Goal: Task Accomplishment & Management: Complete application form

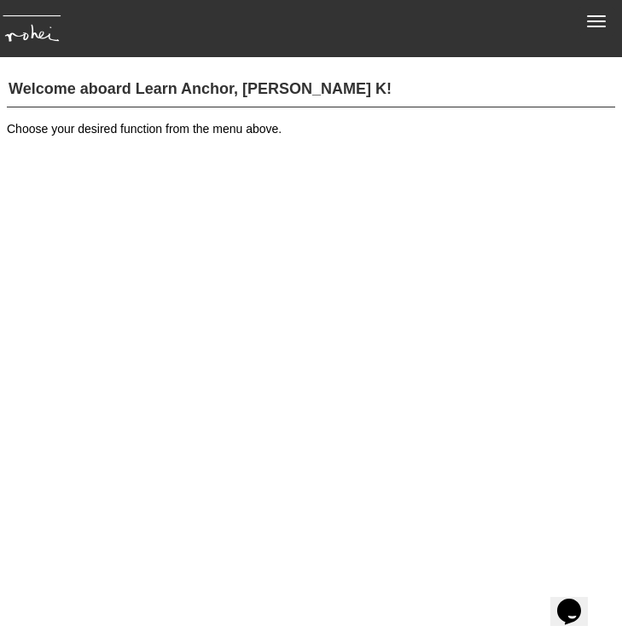
click at [599, 21] on span "button" at bounding box center [596, 21] width 19 height 2
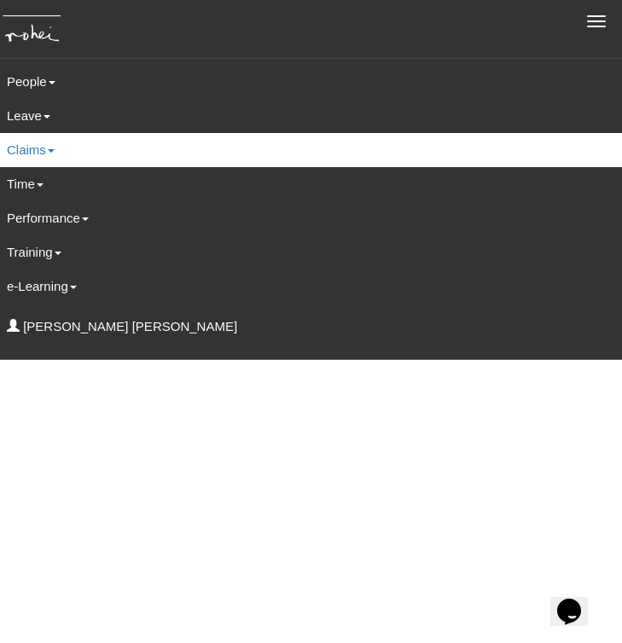
click at [26, 156] on link "Claims" at bounding box center [311, 150] width 634 height 34
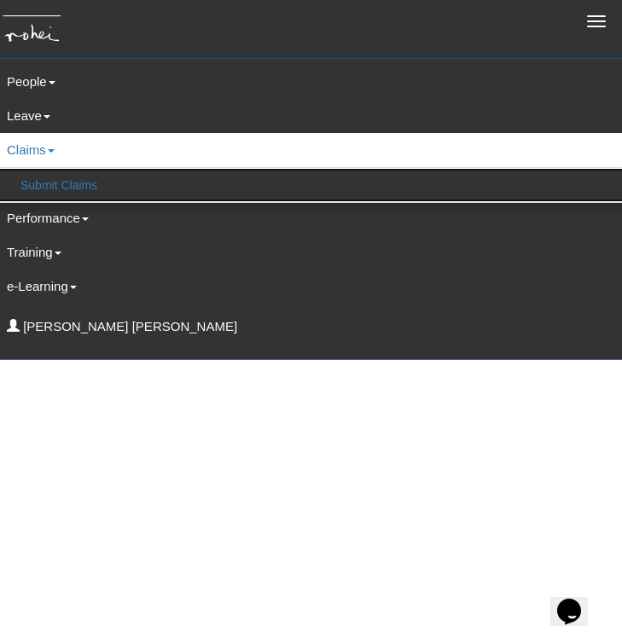
click at [44, 189] on link "Submit Claims" at bounding box center [311, 185] width 632 height 34
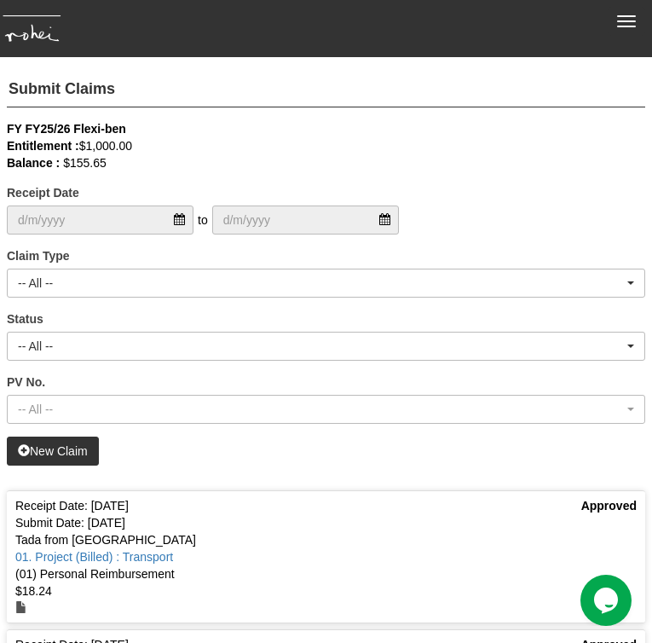
click at [67, 443] on link "New Claim" at bounding box center [53, 451] width 92 height 29
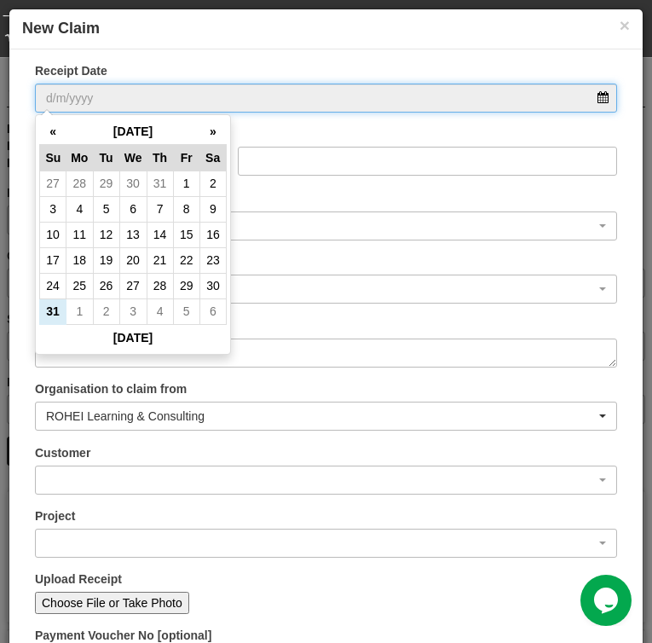
click at [168, 94] on input "Receipt Date" at bounding box center [326, 98] width 582 height 29
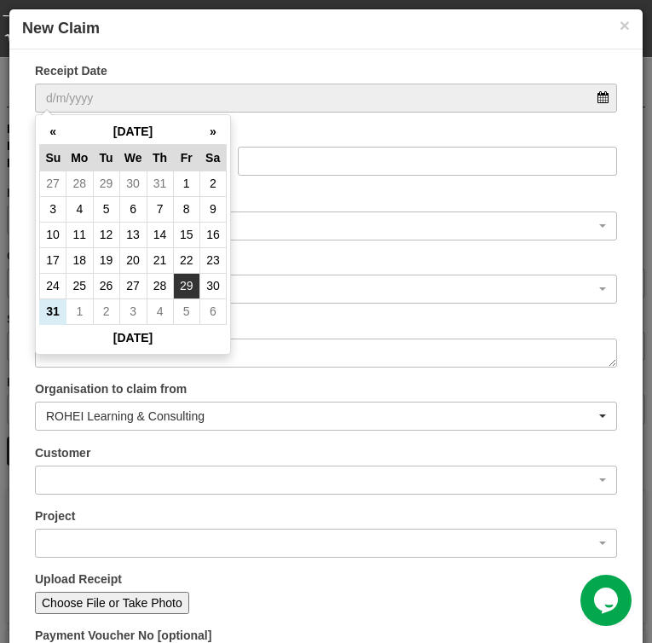
click at [188, 279] on td "29" at bounding box center [186, 286] width 26 height 26
type input "[DATE]"
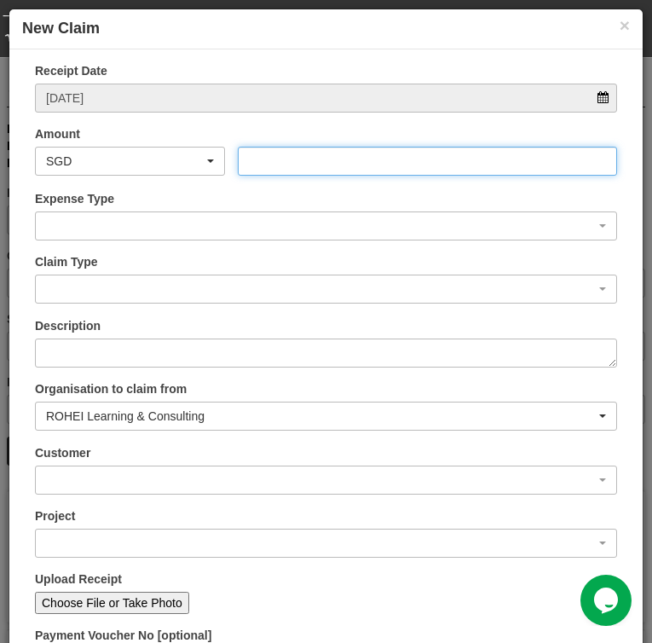
click at [294, 167] on input "Amount" at bounding box center [427, 161] width 379 height 29
type input "27.74"
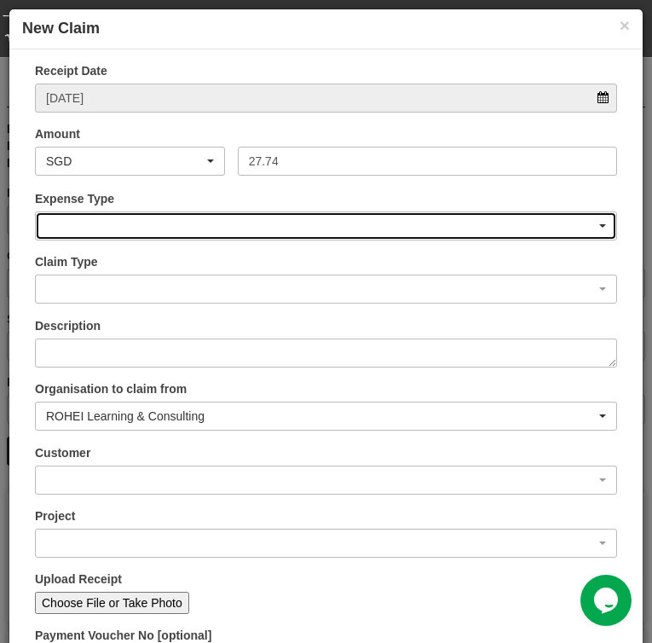
click at [506, 225] on div "button" at bounding box center [326, 225] width 581 height 27
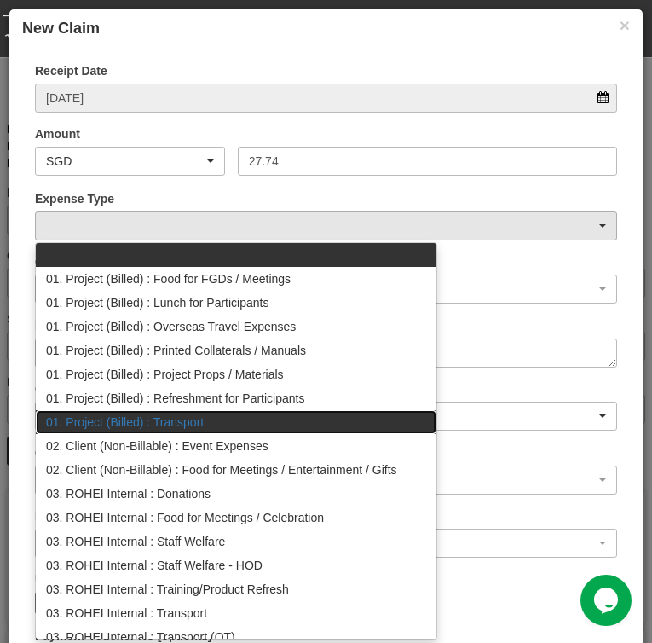
click at [350, 419] on link "01. Project (Billed) : Transport" at bounding box center [236, 422] width 401 height 24
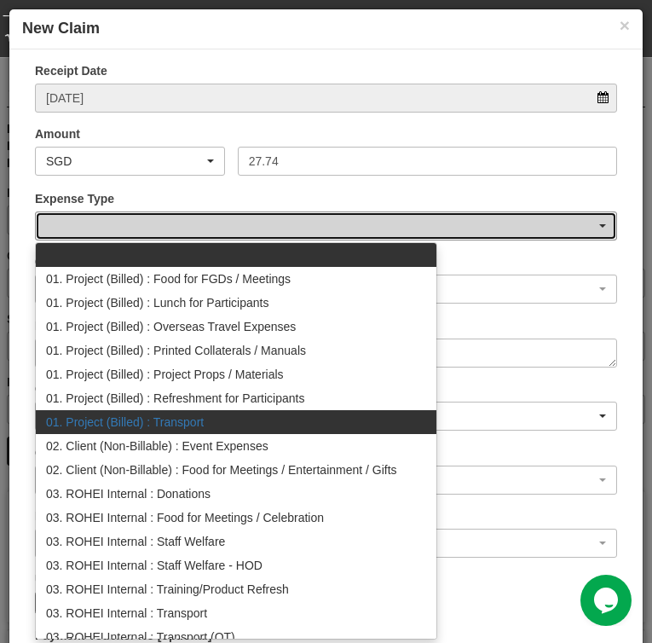
select select "135"
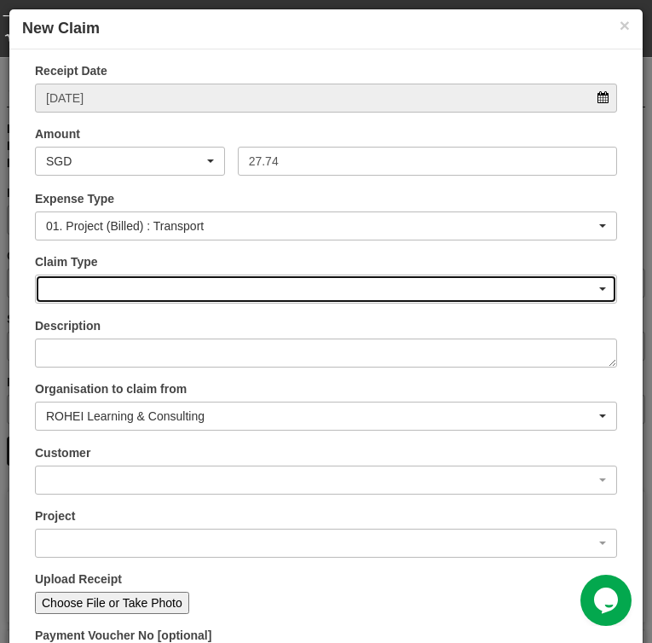
click at [349, 293] on div "button" at bounding box center [326, 288] width 581 height 27
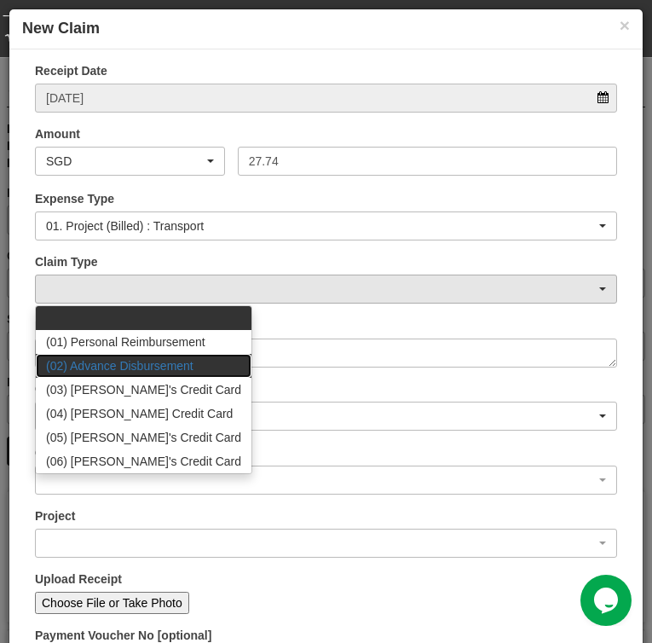
click at [184, 354] on link "(02) Advance Disbursement" at bounding box center [144, 366] width 216 height 24
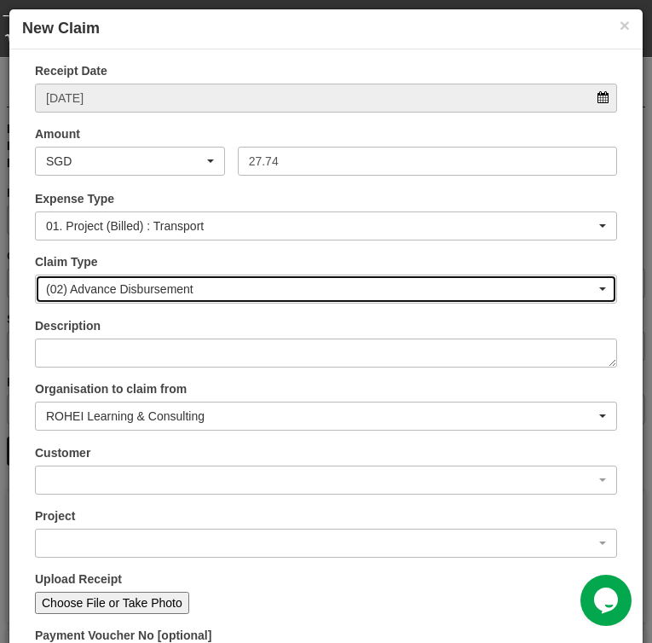
click at [187, 292] on div "(02) Advance Disbursement" at bounding box center [321, 289] width 550 height 17
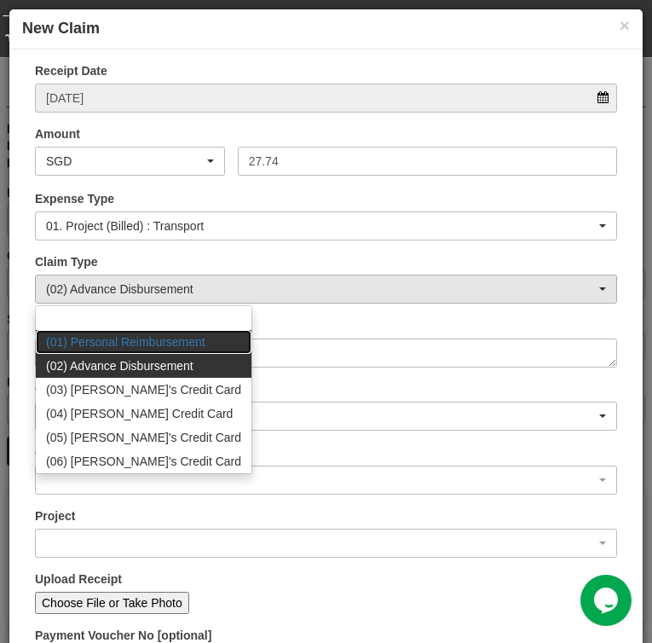
click at [178, 338] on span "(01) Personal Reimbursement" at bounding box center [125, 341] width 159 height 17
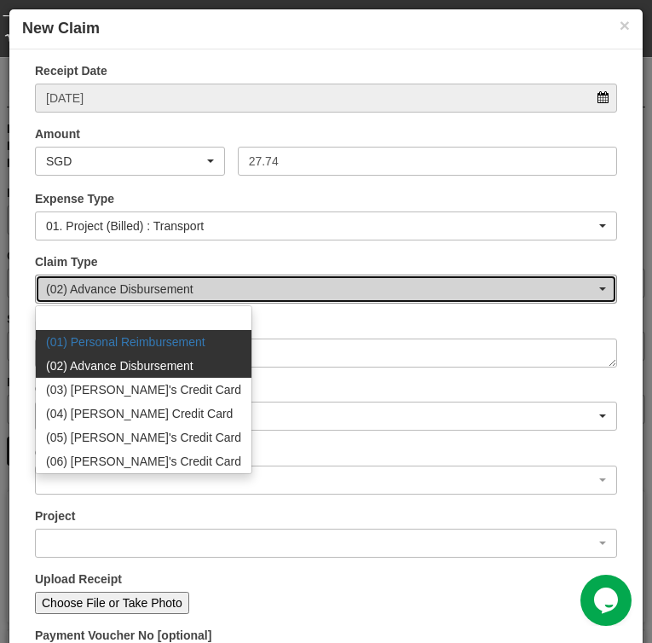
select select "14"
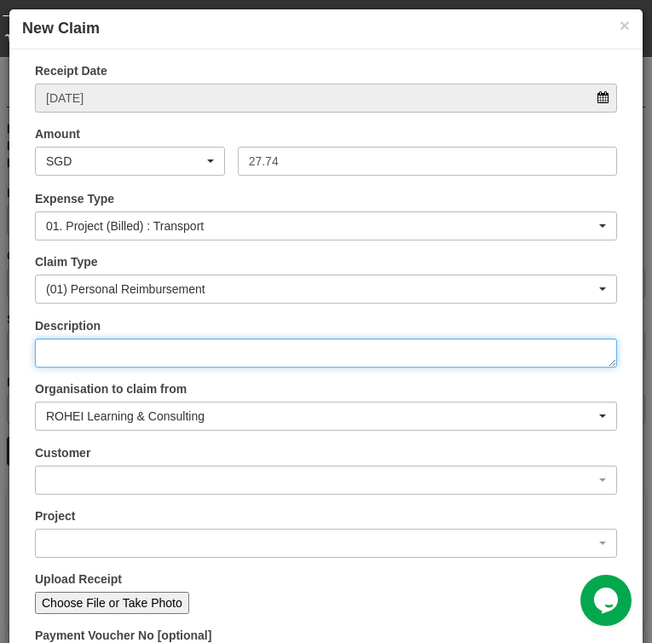
click at [182, 343] on textarea "Description" at bounding box center [326, 352] width 582 height 29
type textarea "Grab to office"
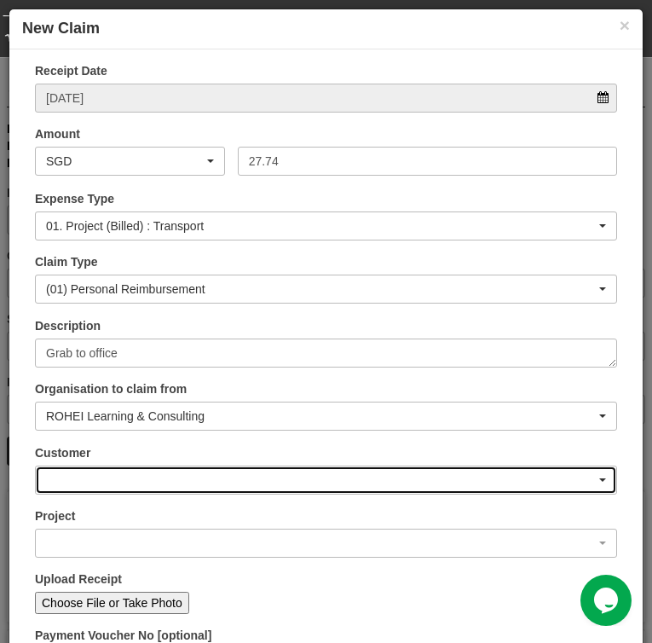
click at [101, 477] on div "button" at bounding box center [326, 479] width 581 height 27
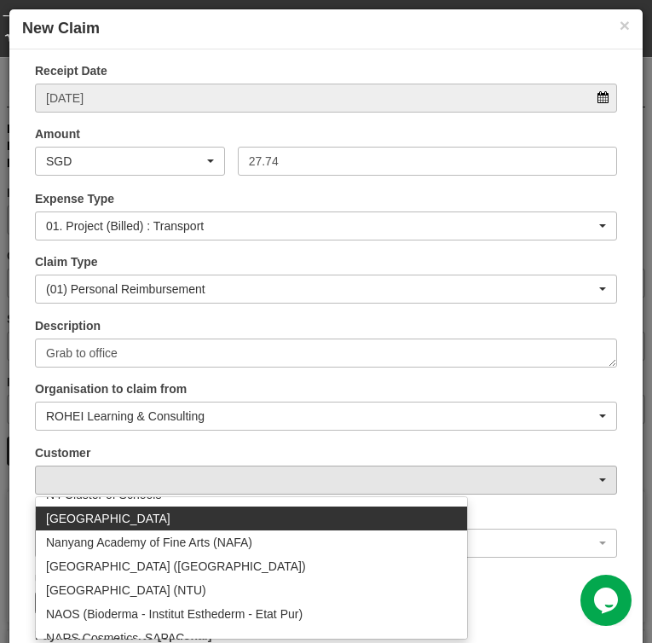
scroll to position [10310, 0]
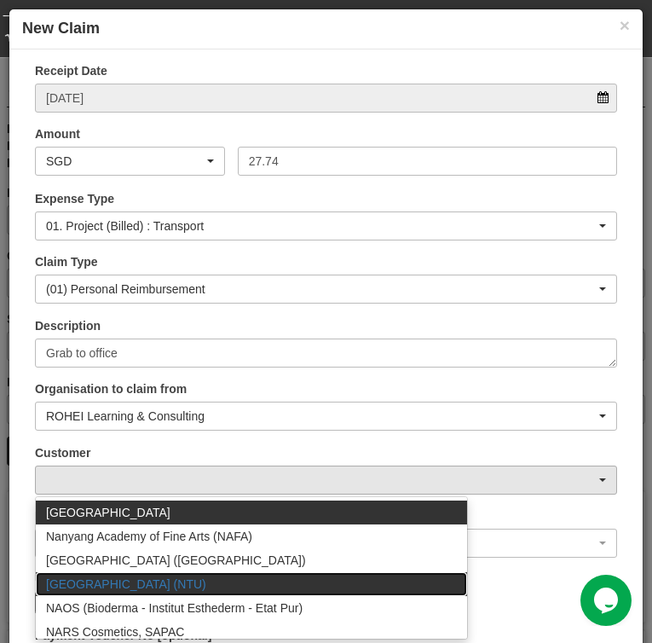
click at [190, 581] on span "[GEOGRAPHIC_DATA] (NTU)" at bounding box center [126, 584] width 160 height 17
select select "59"
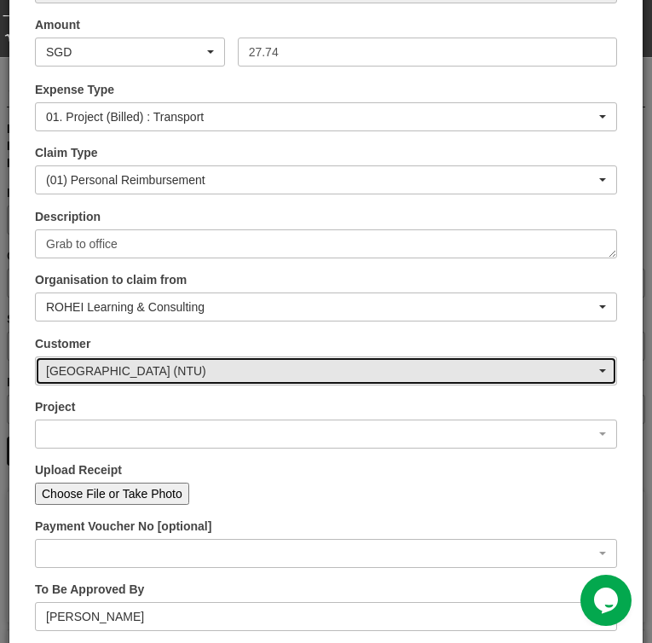
scroll to position [110, 0]
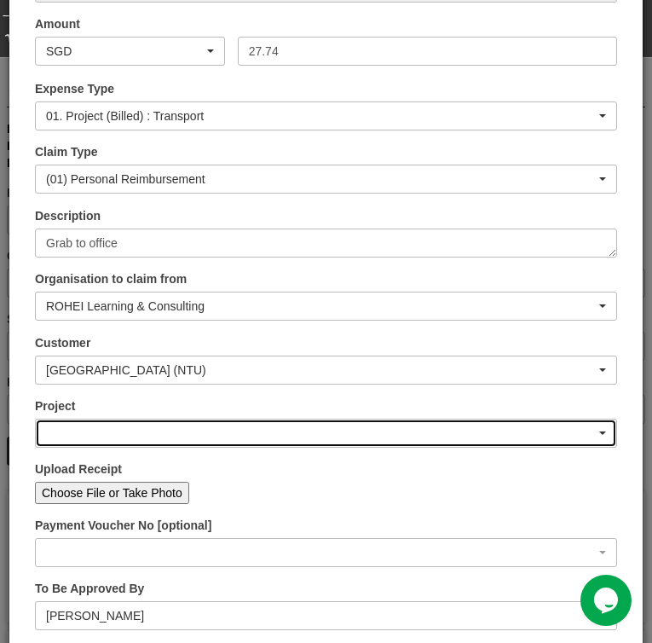
click at [320, 427] on div "button" at bounding box center [326, 432] width 581 height 27
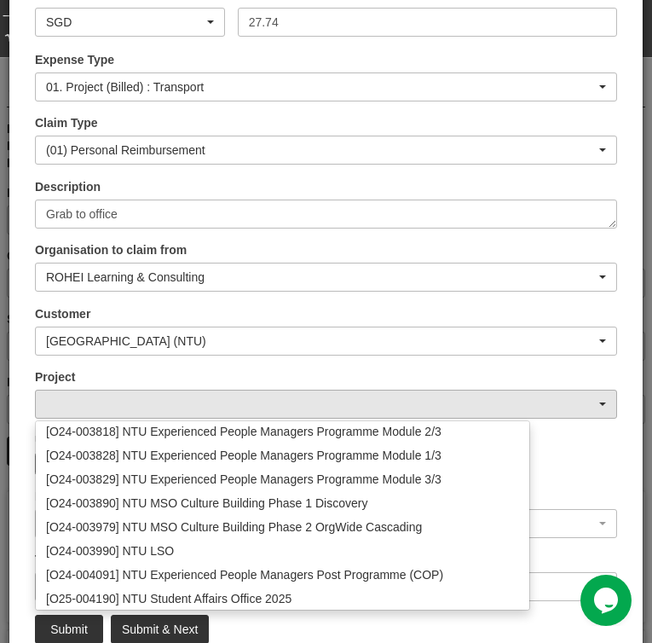
scroll to position [146, 0]
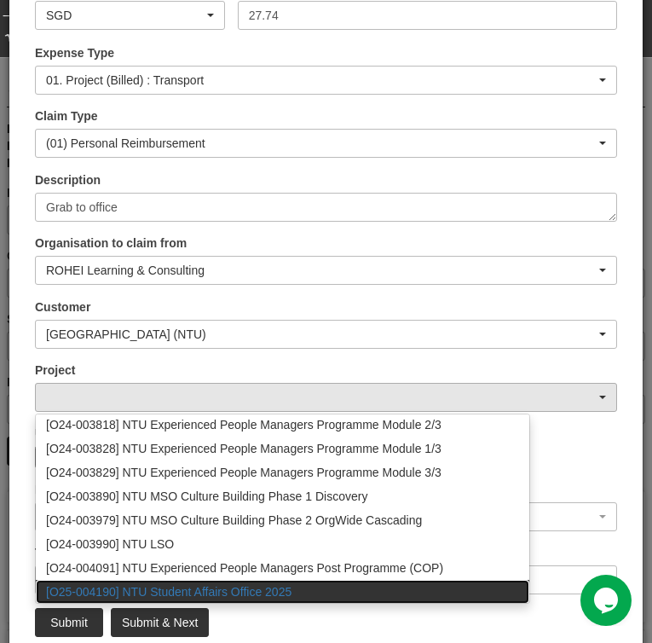
click at [298, 591] on link "[O25-004190] NTU Student Affairs Office 2025" at bounding box center [283, 592] width 494 height 24
select select "2811"
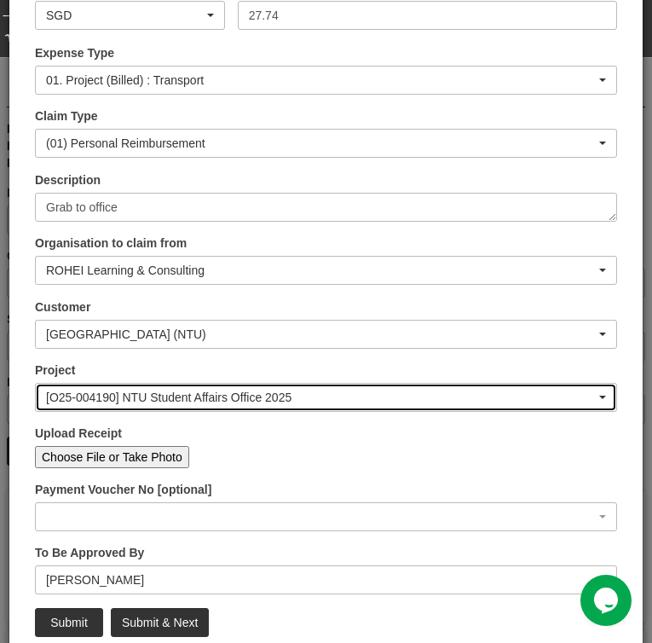
scroll to position [174, 0]
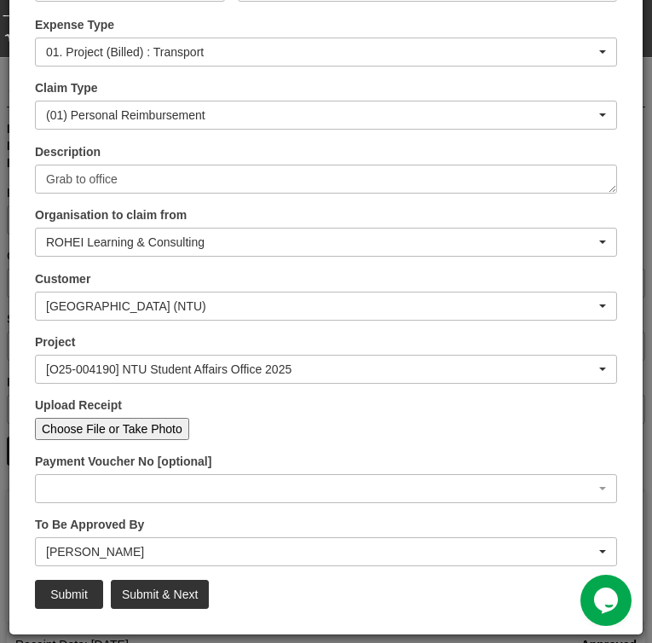
click at [160, 425] on input "Choose File or Take Photo" at bounding box center [112, 429] width 154 height 22
type input "C:\fakepath\29 Aug NTU SAO AM .png"
type input "Choose Another File"
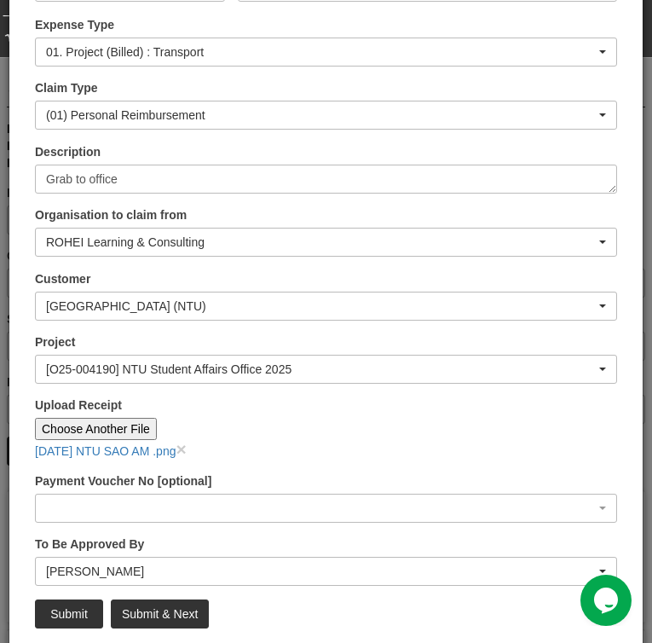
scroll to position [194, 0]
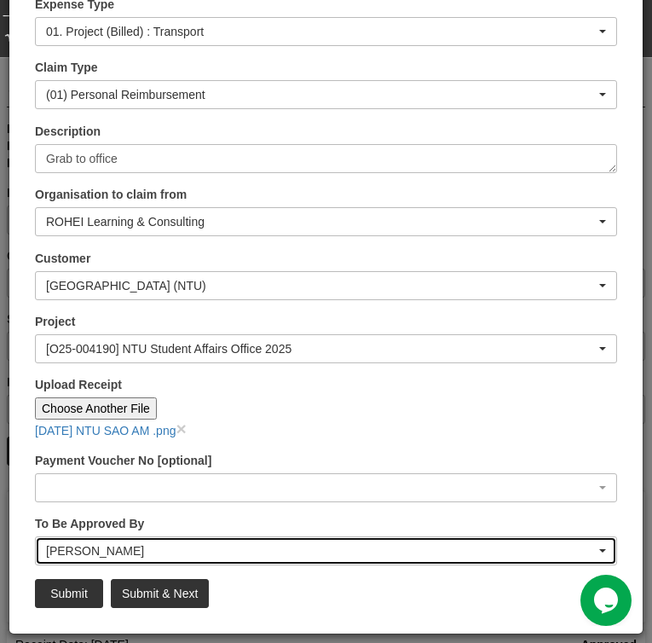
click at [158, 547] on div "[PERSON_NAME]" at bounding box center [321, 550] width 550 height 17
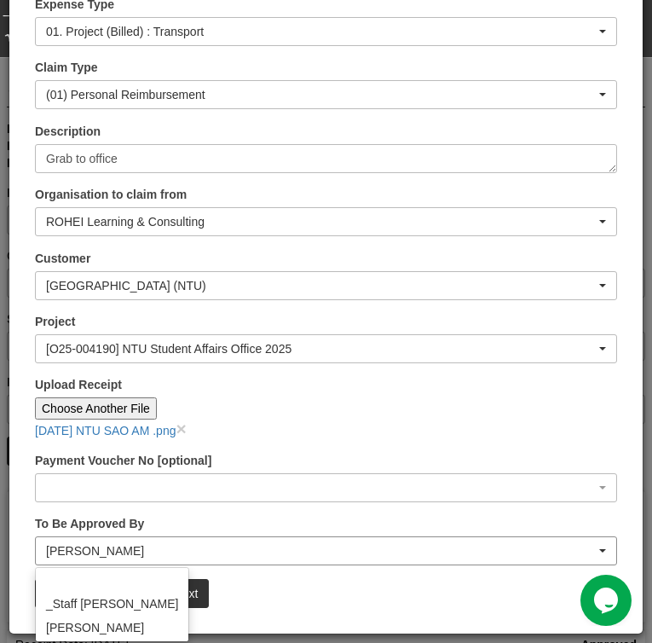
scroll to position [452, 0]
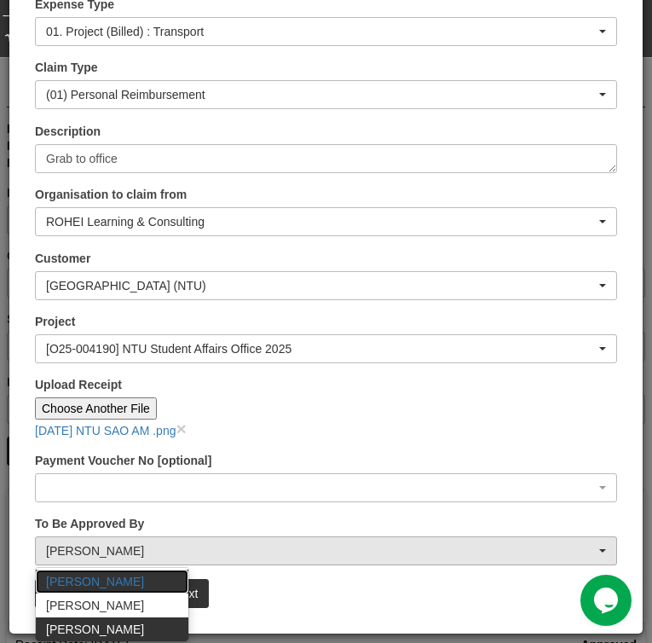
click at [123, 580] on link "[PERSON_NAME]" at bounding box center [112, 582] width 153 height 24
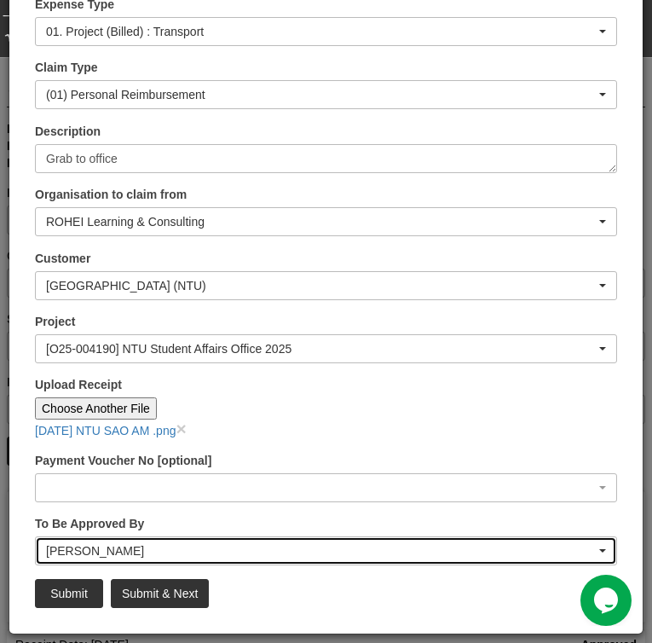
click at [137, 553] on div "[PERSON_NAME]" at bounding box center [321, 550] width 550 height 17
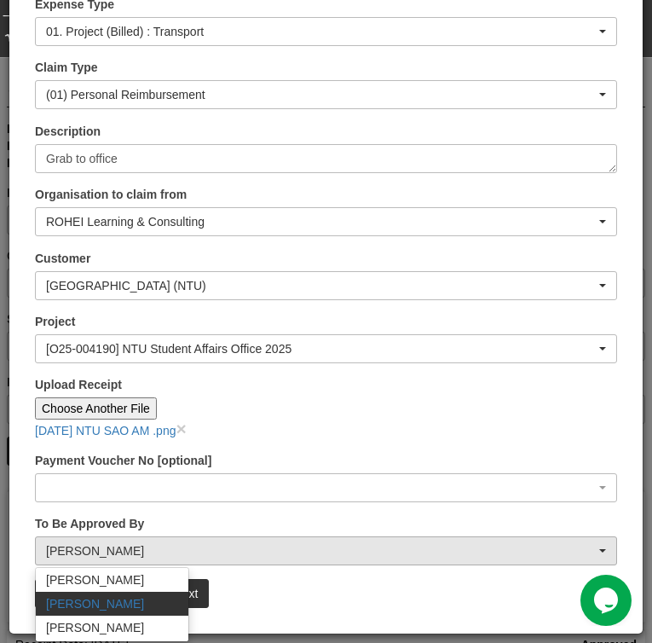
scroll to position [286, 0]
click at [85, 607] on span "[PERSON_NAME]" at bounding box center [95, 603] width 98 height 17
select select "34494e3c-fa1c-4f5c-8164-1b5a8a5feac6"
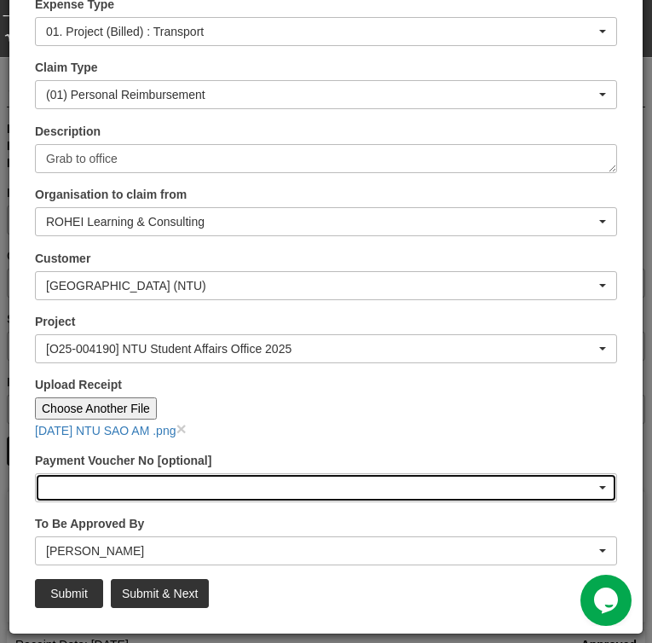
click at [170, 483] on div "button" at bounding box center [326, 487] width 581 height 27
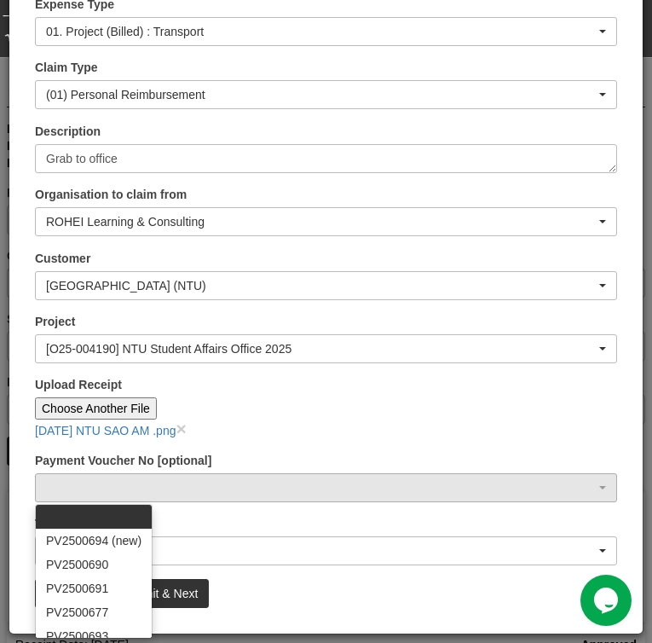
click at [311, 427] on div "29 Aug NTU SAO AM .png ×" at bounding box center [326, 429] width 582 height 20
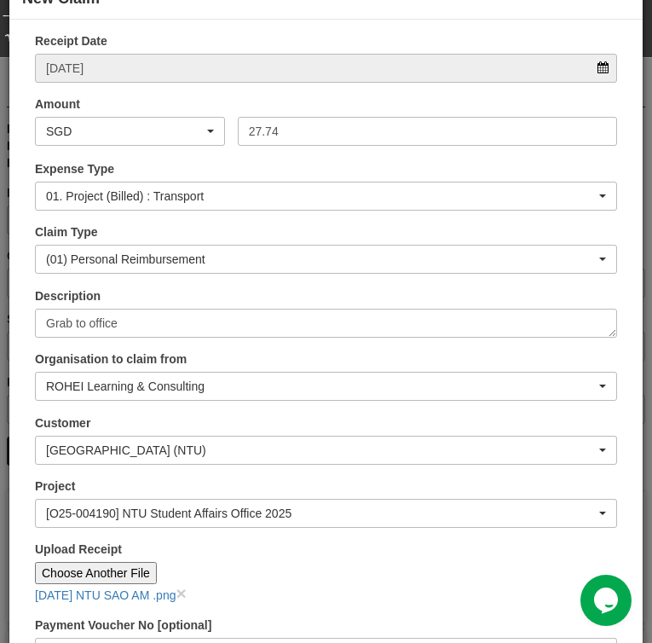
scroll to position [194, 0]
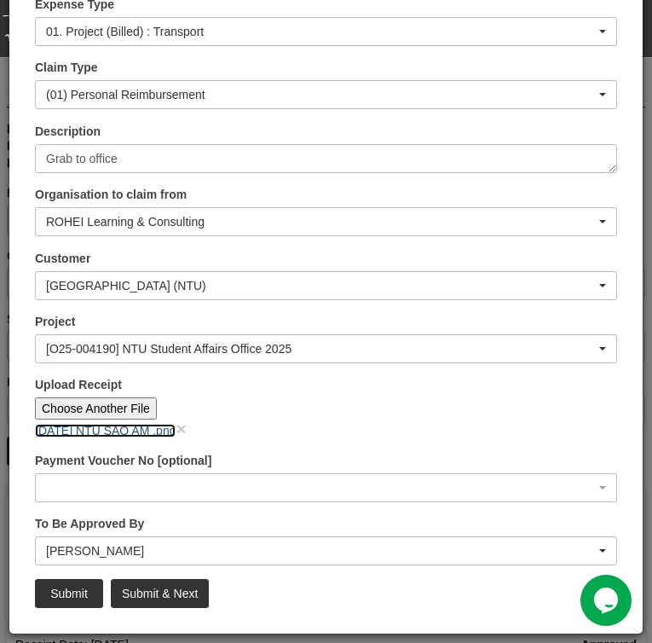
click at [134, 430] on link "29 Aug NTU SAO AM .png" at bounding box center [105, 431] width 141 height 14
click at [75, 593] on input "Submit" at bounding box center [69, 593] width 68 height 29
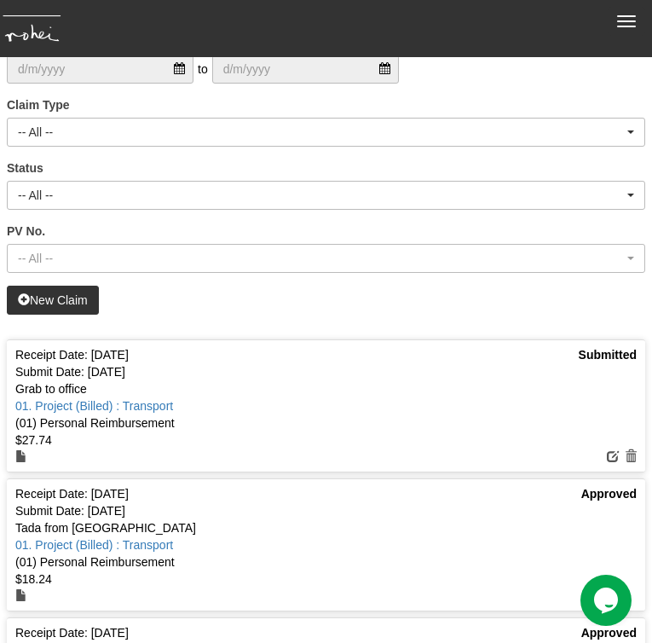
scroll to position [0, 0]
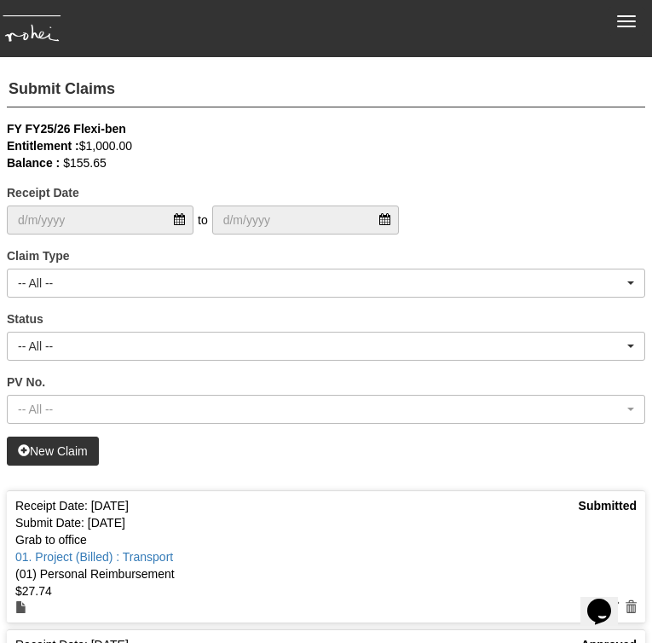
click at [59, 456] on link "New Claim" at bounding box center [53, 451] width 92 height 29
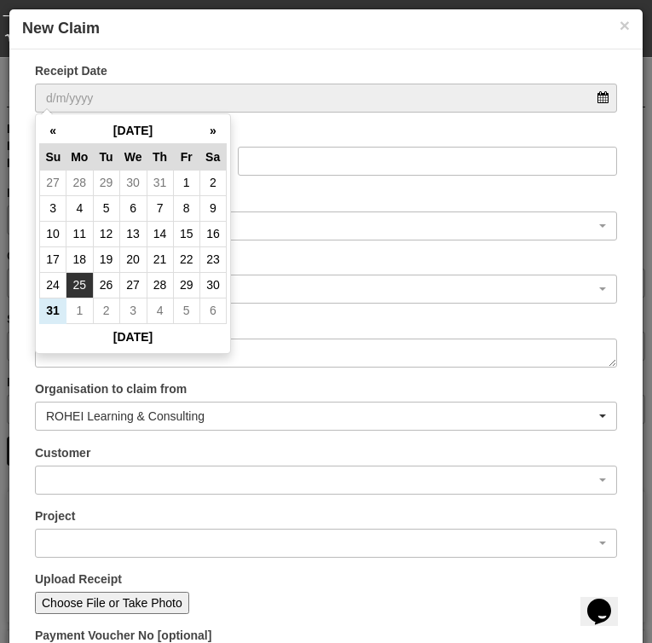
click at [83, 277] on td "25" at bounding box center [80, 285] width 26 height 26
type input "[DATE]"
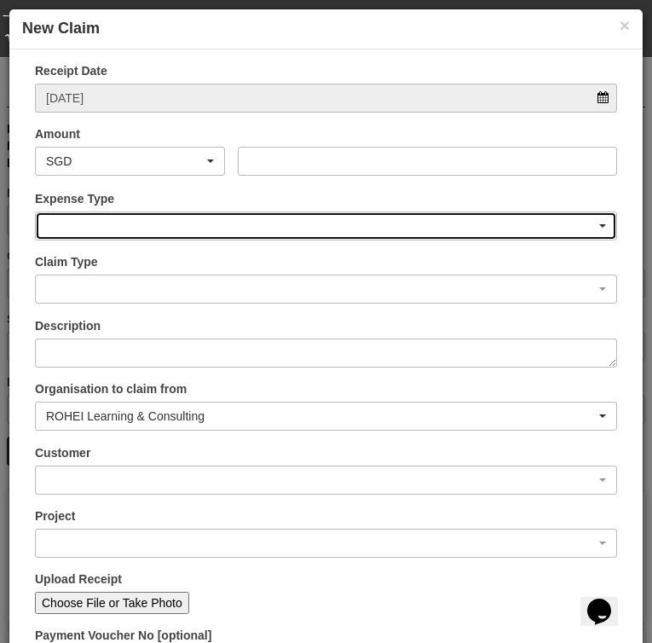
click at [153, 229] on div "button" at bounding box center [326, 225] width 581 height 27
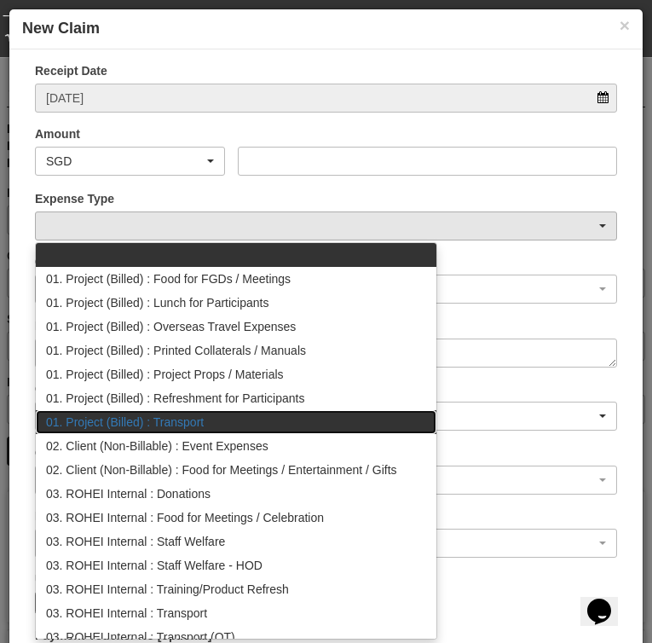
click at [165, 414] on span "01. Project (Billed) : Transport" at bounding box center [125, 422] width 158 height 17
select select "135"
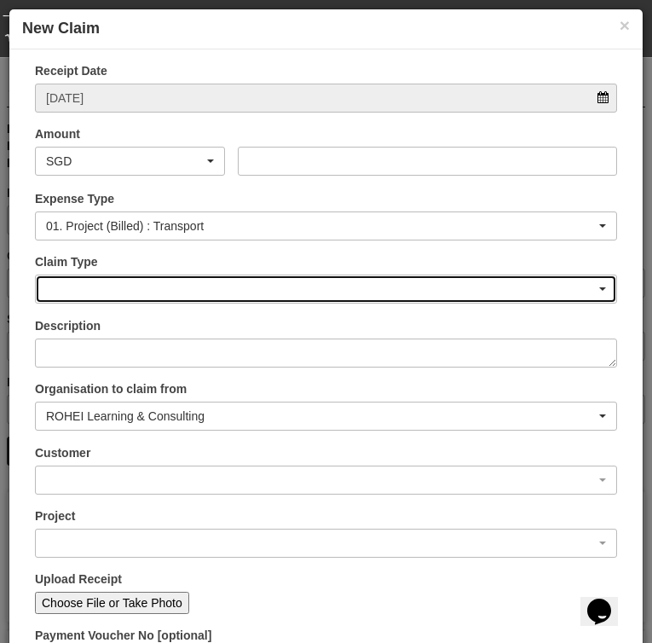
click at [159, 289] on div "button" at bounding box center [326, 288] width 581 height 27
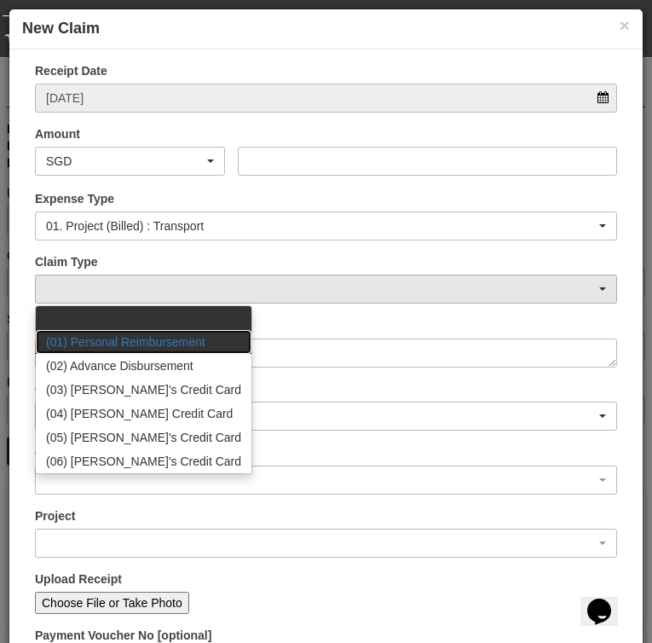
click at [165, 343] on span "(01) Personal Reimbursement" at bounding box center [125, 341] width 159 height 17
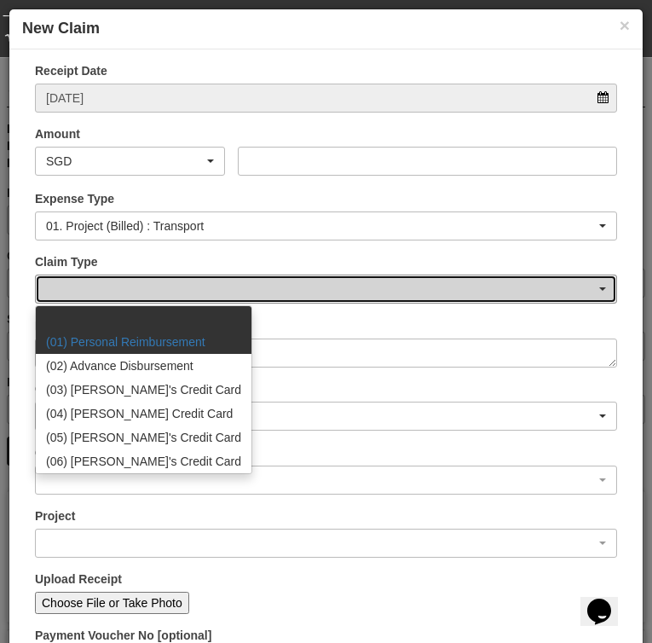
select select "14"
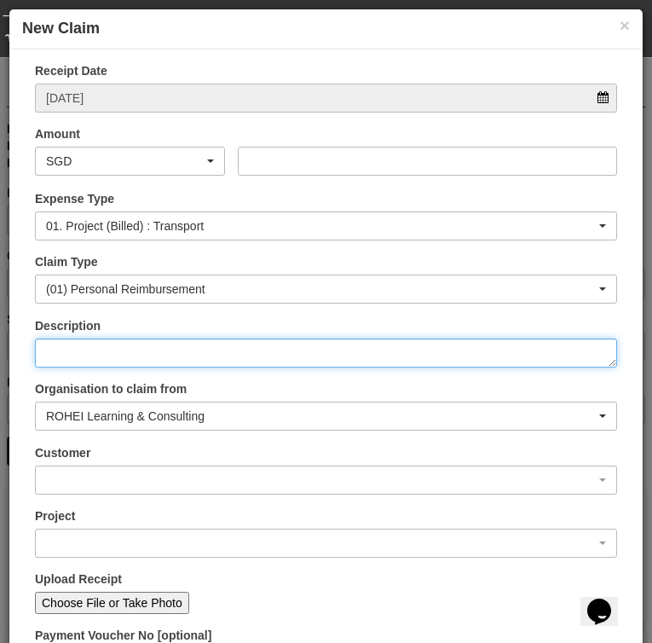
click at [143, 361] on textarea "Description" at bounding box center [326, 352] width 582 height 29
type textarea "N"
type textarea "G"
type textarea "C"
type textarea "Car to [GEOGRAPHIC_DATA]"
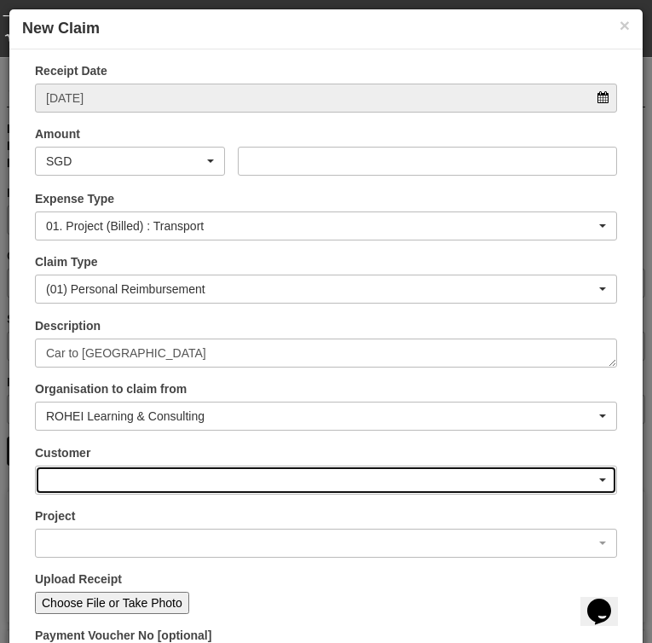
click at [167, 481] on div "button" at bounding box center [326, 479] width 581 height 27
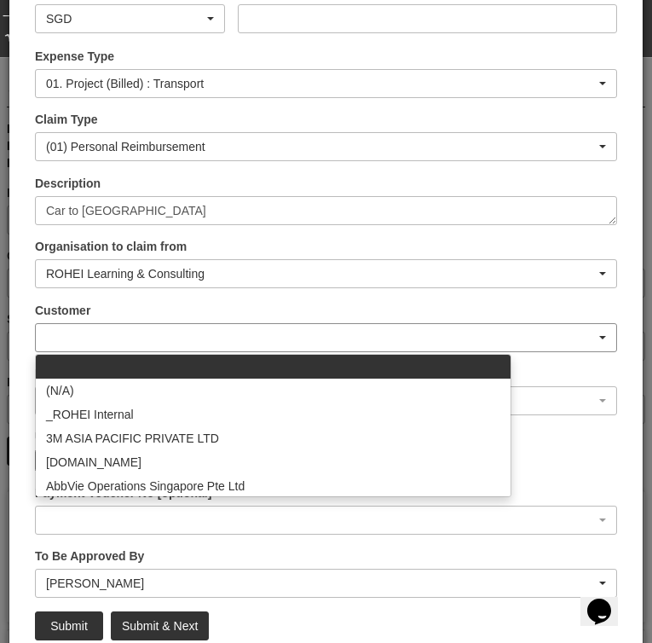
scroll to position [159, 0]
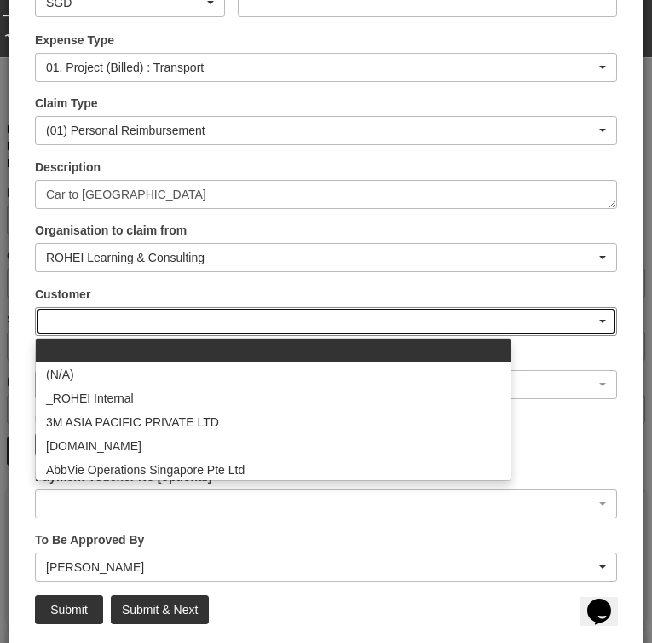
click at [75, 319] on div "button" at bounding box center [326, 321] width 581 height 27
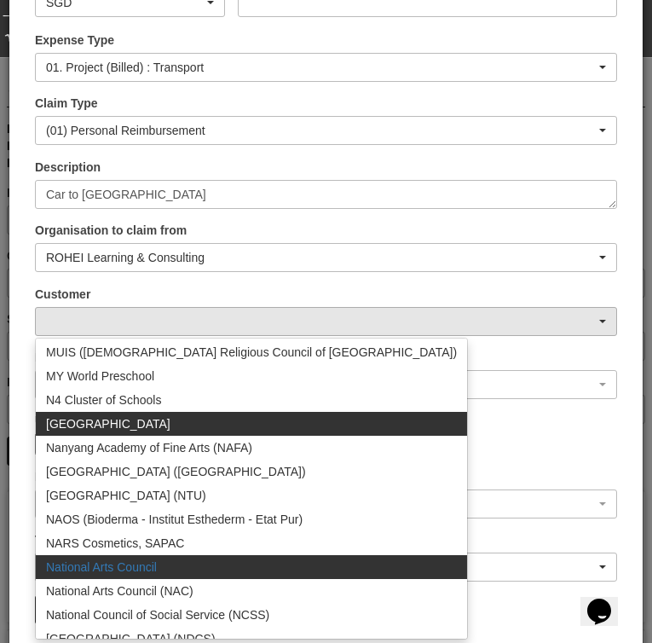
scroll to position [10245, 0]
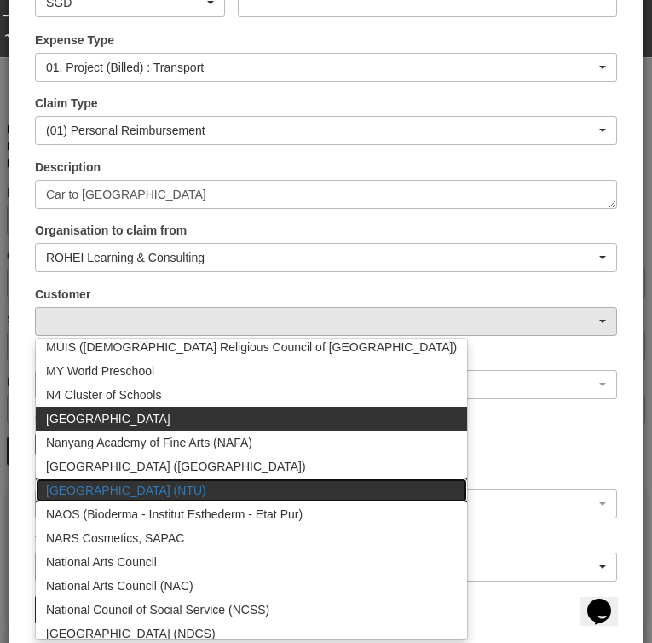
click at [184, 499] on link "[GEOGRAPHIC_DATA] (NTU)" at bounding box center [251, 490] width 431 height 24
select select "59"
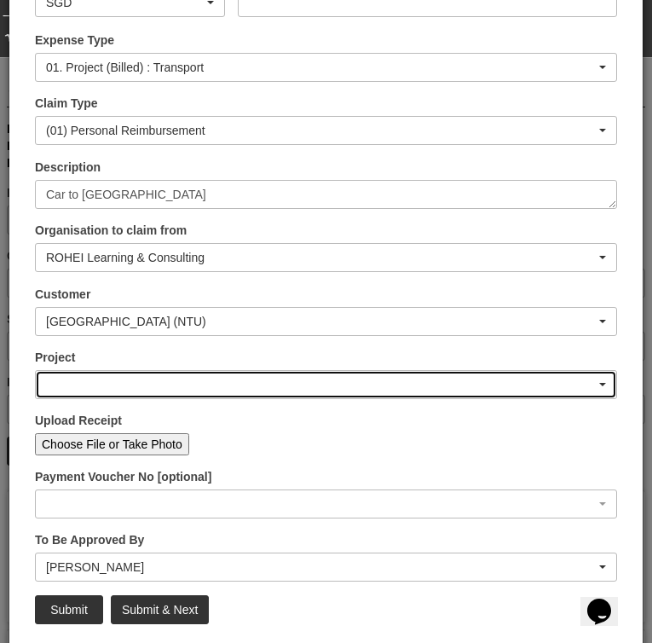
click at [141, 376] on div "button" at bounding box center [326, 384] width 581 height 27
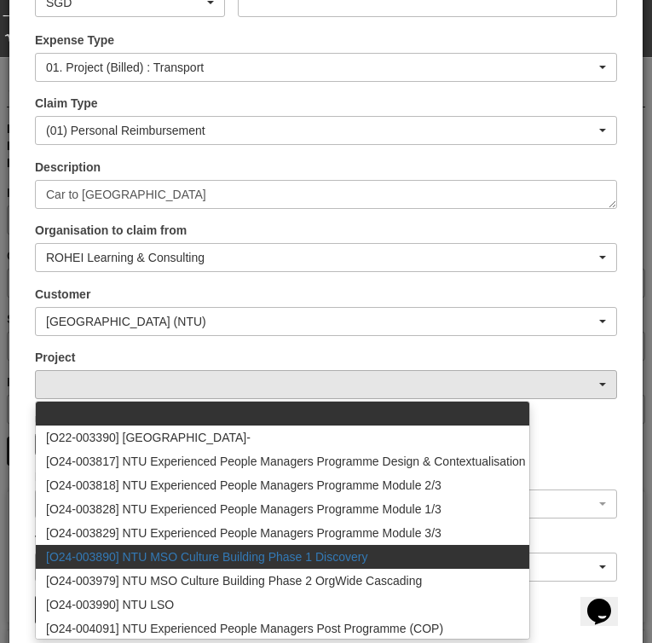
scroll to position [25, 0]
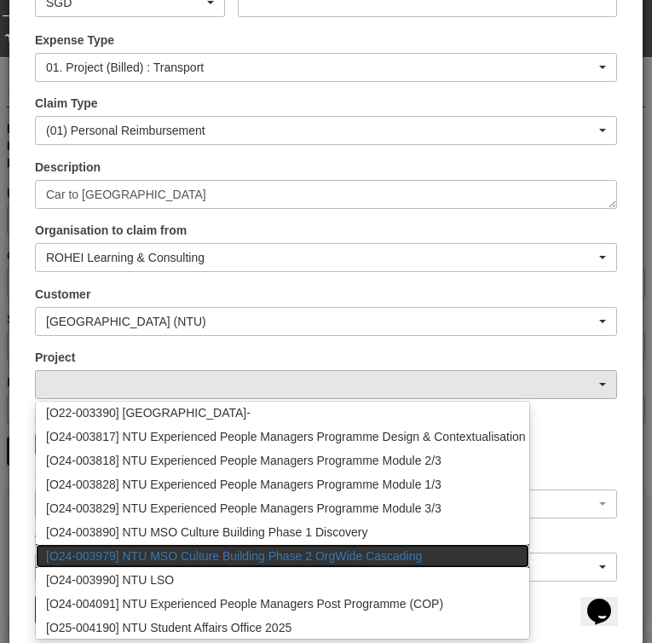
click at [266, 554] on span "[O24-003979] NTU MSO Culture Building Phase 2 OrgWide Cascading" at bounding box center [234, 555] width 376 height 17
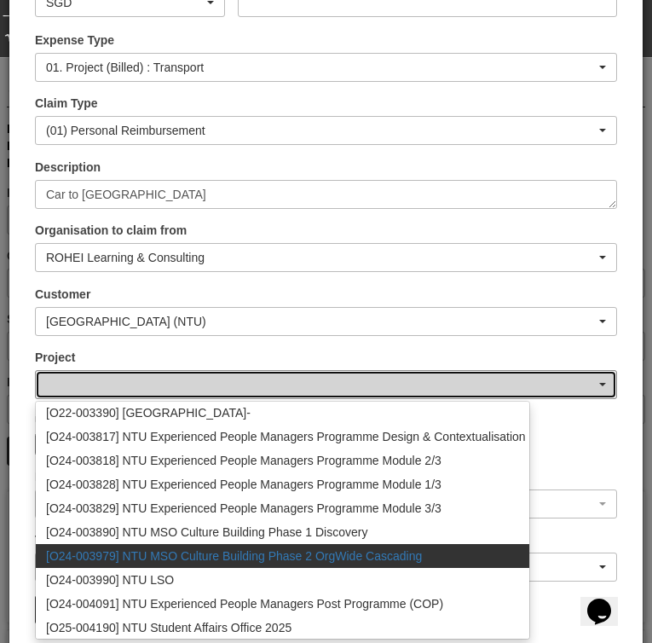
select select "2613"
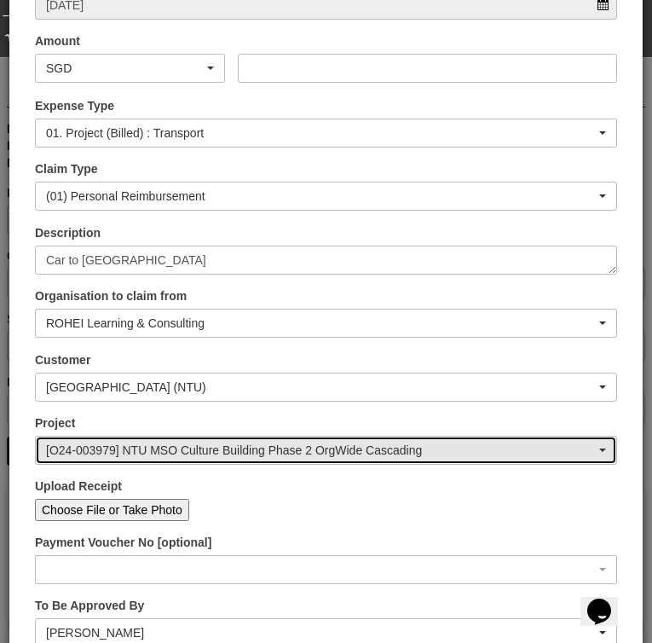
scroll to position [174, 0]
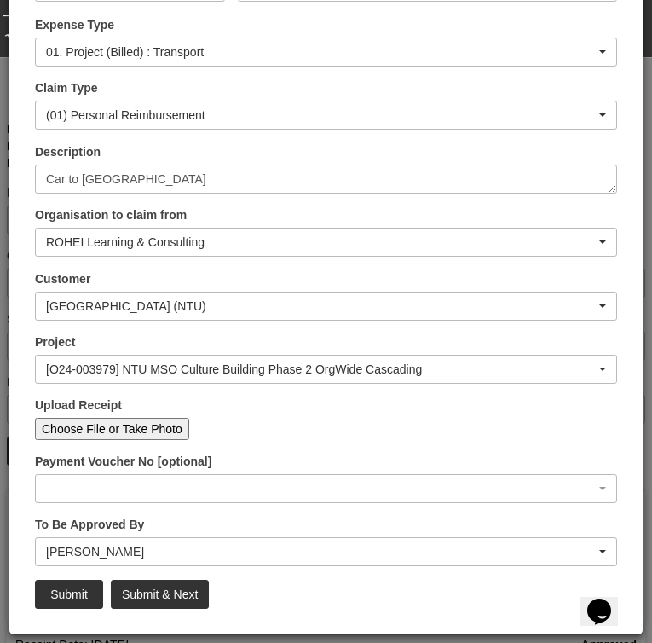
click at [133, 437] on input "Choose File or Take Photo" at bounding box center [112, 429] width 154 height 22
type input "C:\fakepath\[DATE] NTU AM .PNG"
type input "Choose Another File"
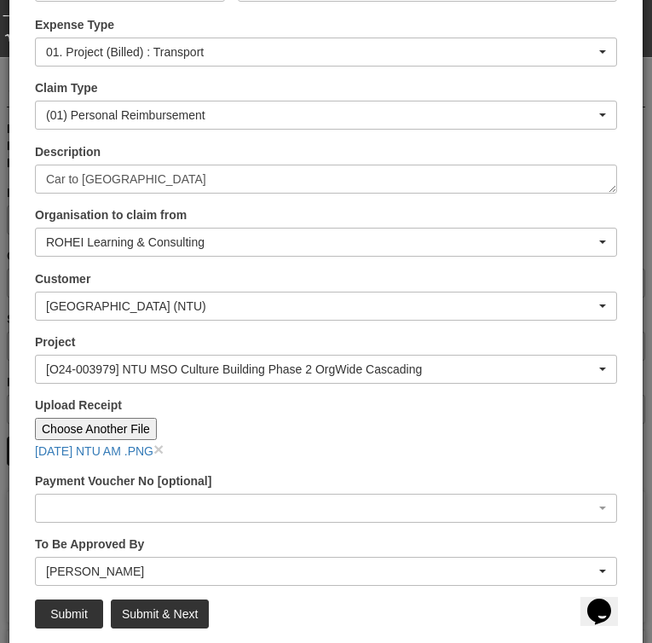
click at [119, 428] on input "Choose Another File" at bounding box center [96, 429] width 122 height 22
click at [125, 452] on link "[DATE] NTU AM .PNG" at bounding box center [94, 451] width 119 height 14
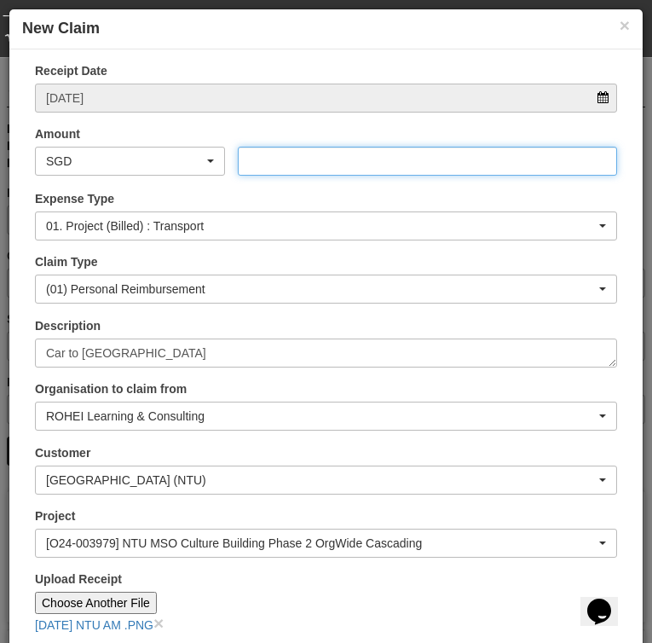
click at [291, 156] on input "Amount" at bounding box center [427, 161] width 379 height 29
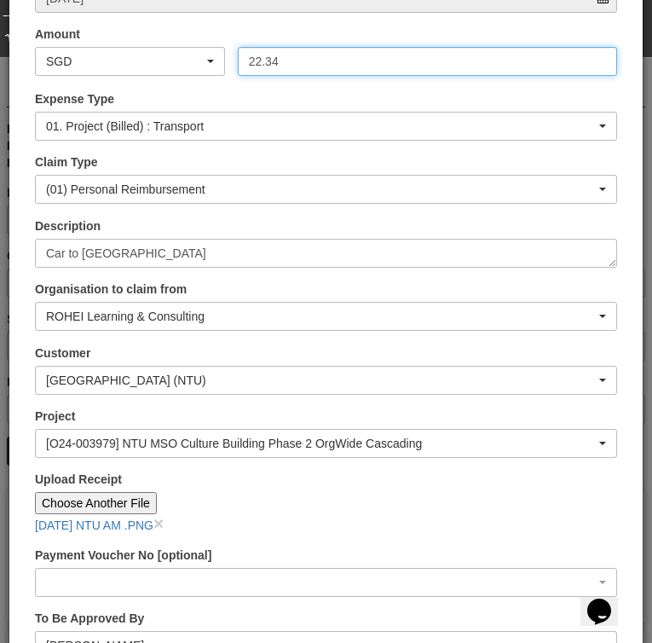
scroll to position [194, 0]
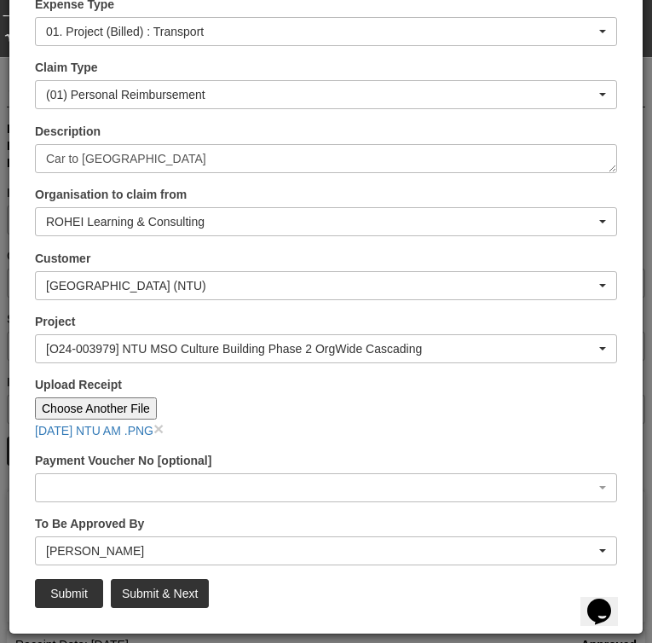
type input "22.34"
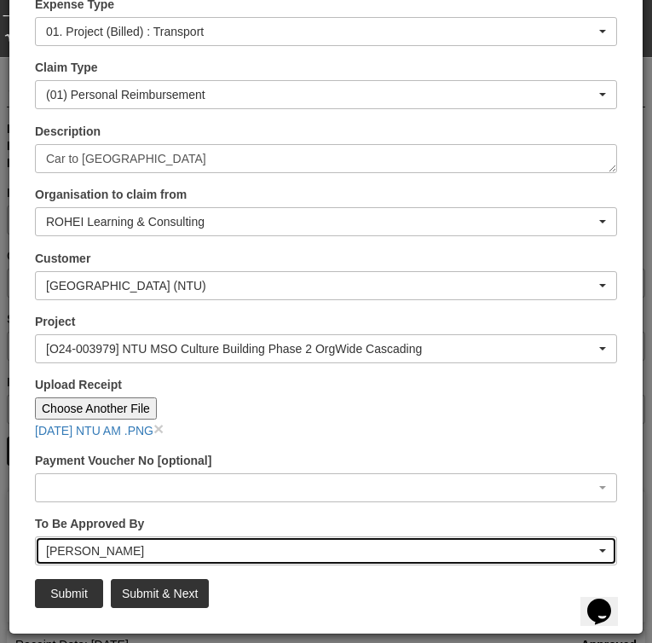
click at [186, 551] on div "[PERSON_NAME]" at bounding box center [321, 550] width 550 height 17
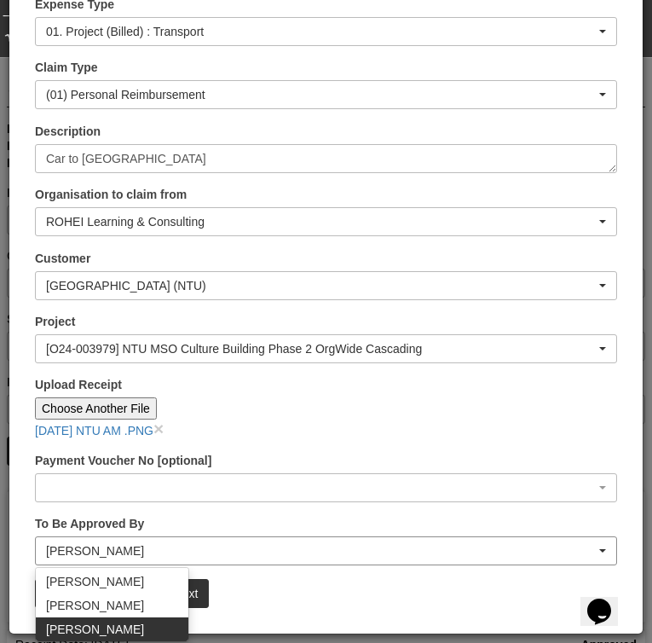
scroll to position [48, 0]
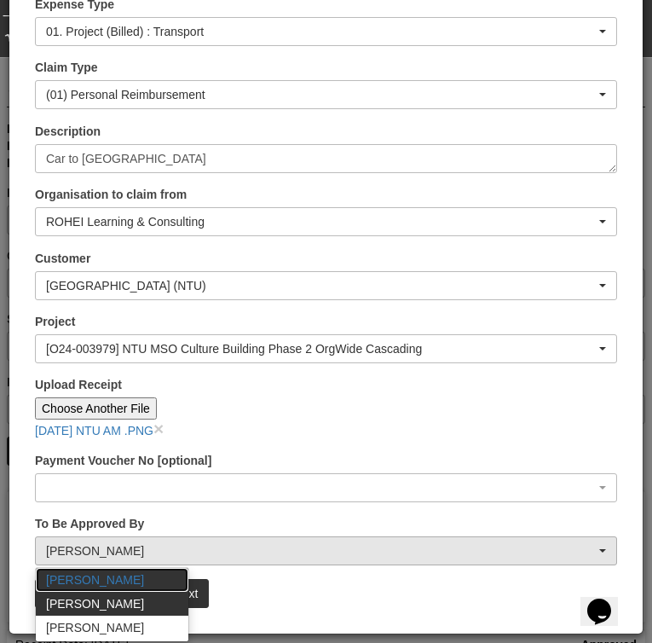
click at [126, 572] on link "[PERSON_NAME]" at bounding box center [112, 580] width 153 height 24
select select "bab5243c-beed-41fc-b362-49a7e6e66dc1"
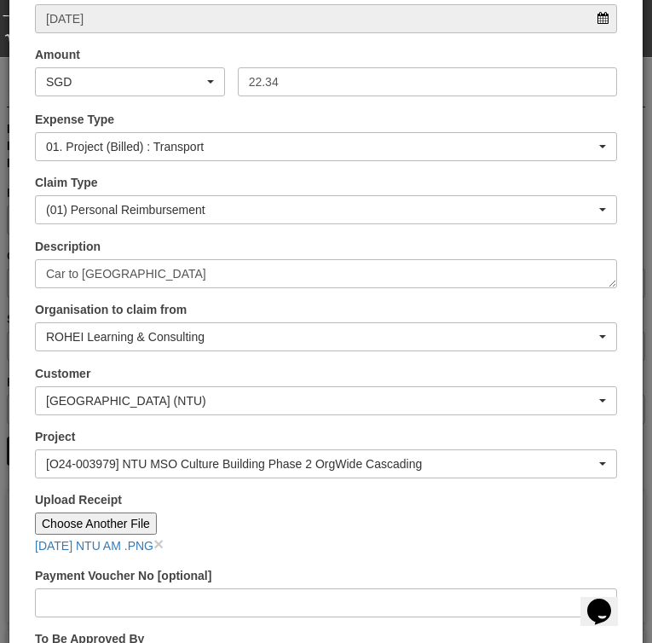
scroll to position [194, 0]
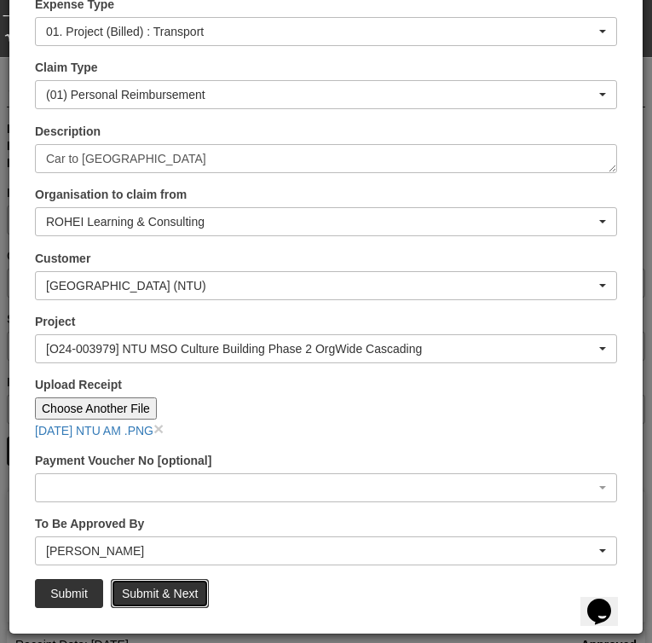
click at [194, 587] on input "Submit & Next" at bounding box center [160, 593] width 98 height 29
type input "Choose File"
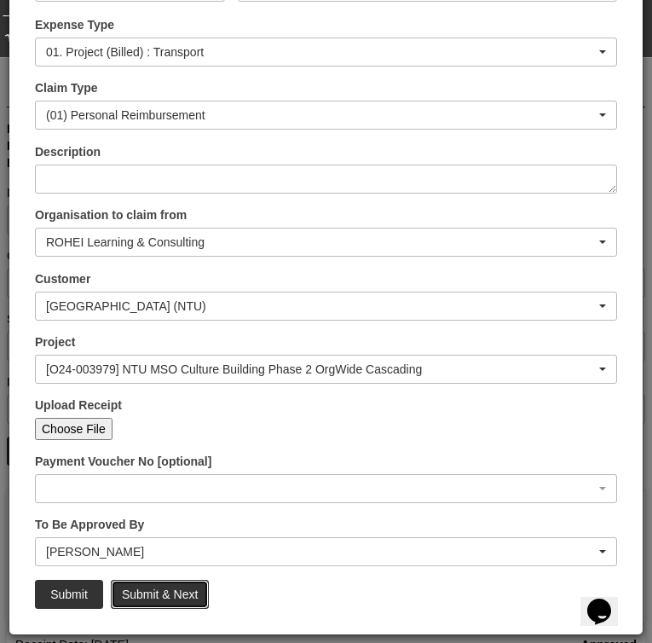
scroll to position [0, 0]
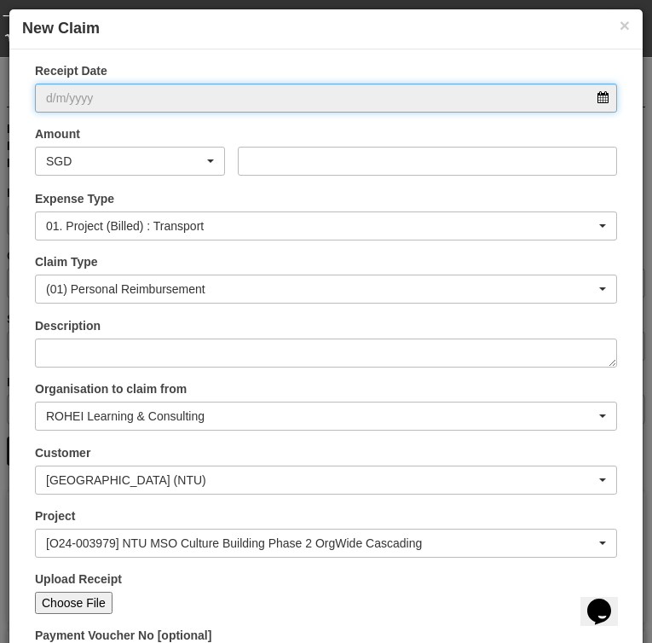
click at [177, 107] on input "Receipt Date" at bounding box center [326, 98] width 582 height 29
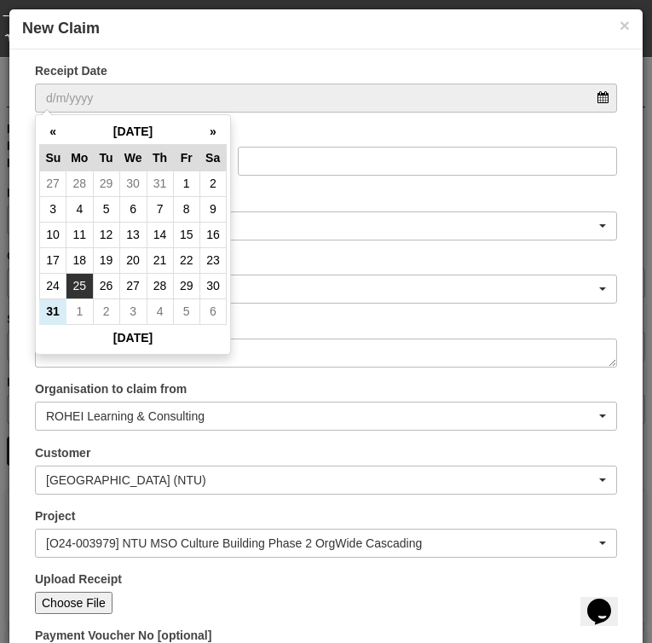
click at [77, 282] on td "25" at bounding box center [80, 286] width 26 height 26
type input "[DATE]"
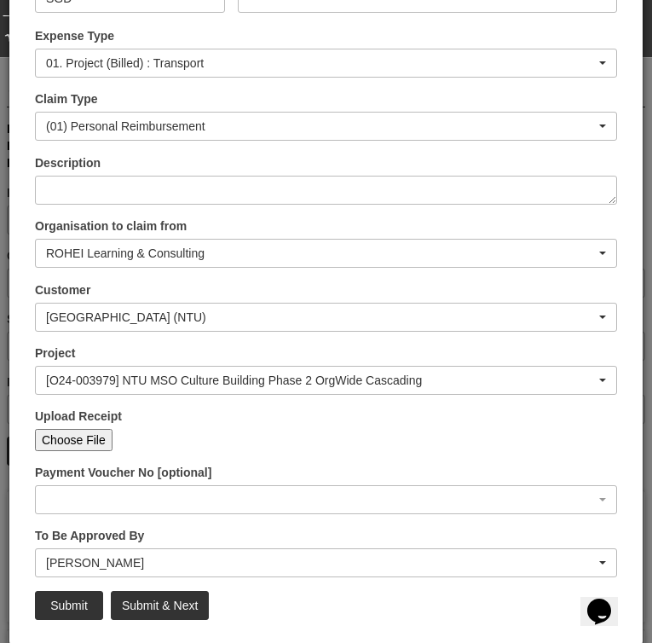
scroll to position [174, 0]
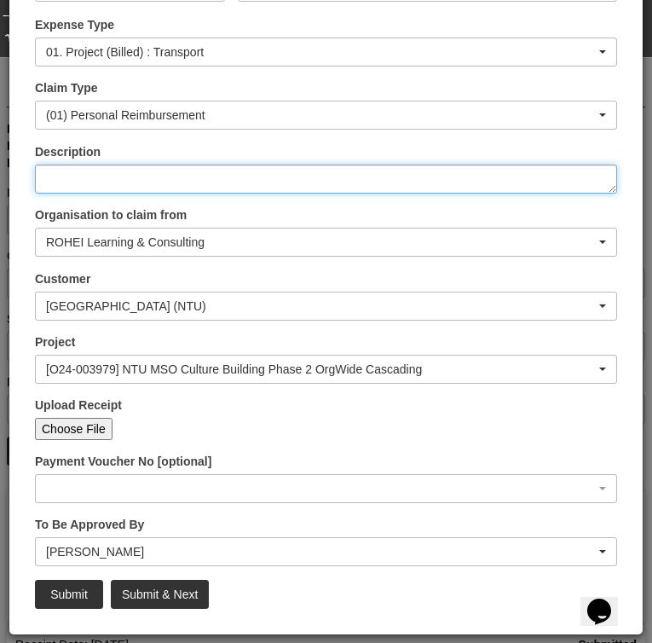
click at [140, 176] on textarea "Description" at bounding box center [326, 179] width 582 height 29
type textarea "Car from [GEOGRAPHIC_DATA]"
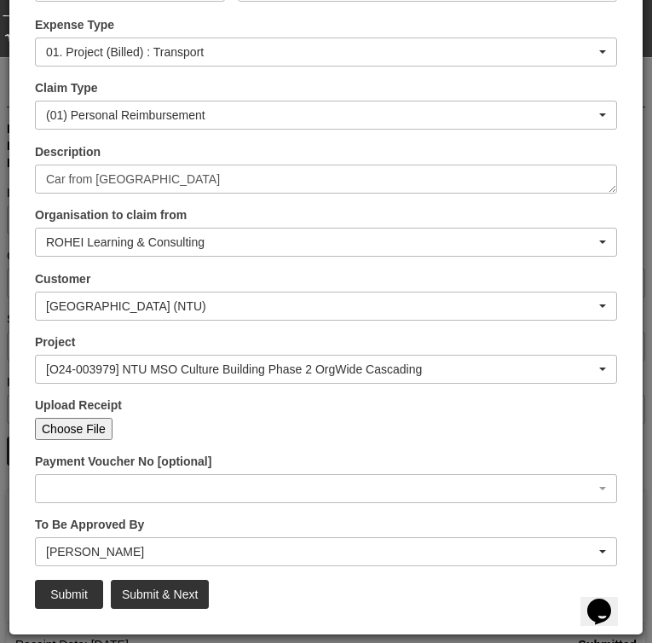
click at [67, 431] on input "Choose File" at bounding box center [74, 429] width 78 height 22
type input "C:\fakepath\[DATE] NTU PM .PNG"
type input "Choose Another File"
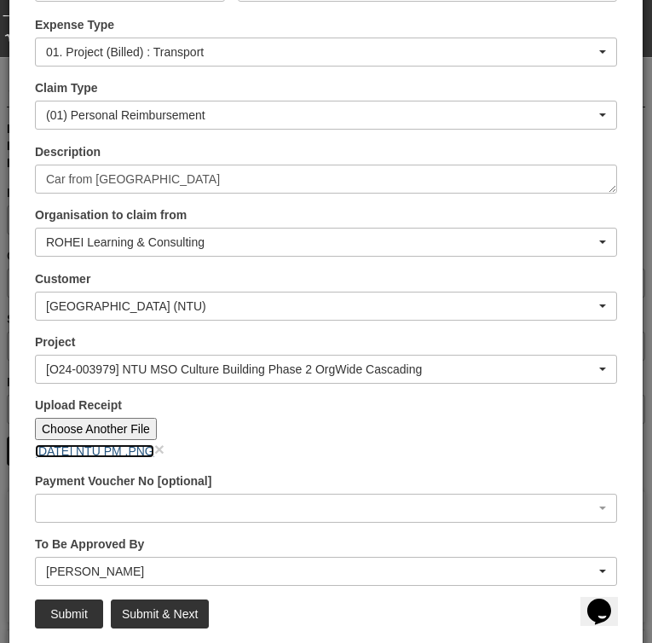
click at [120, 452] on link "[DATE] NTU PM .PNG" at bounding box center [94, 451] width 119 height 14
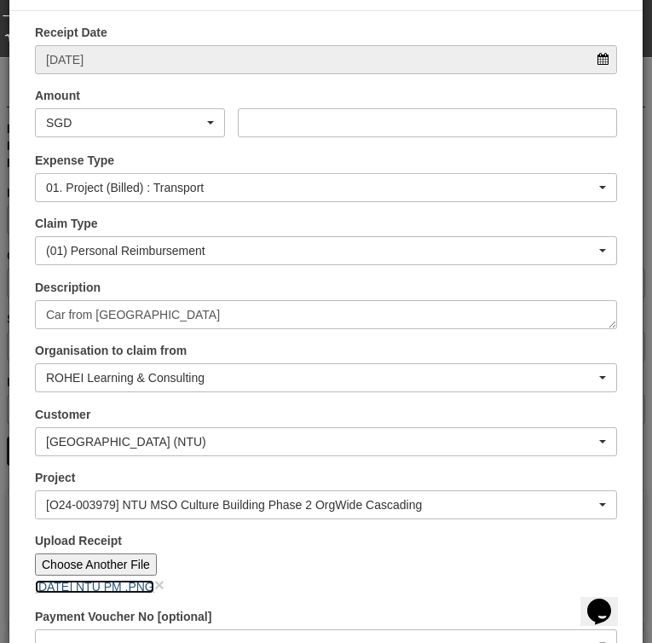
scroll to position [0, 0]
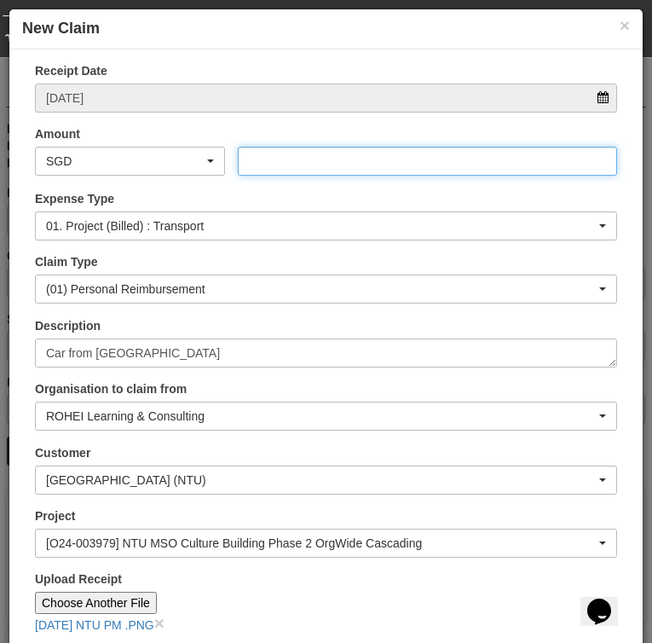
click at [412, 159] on input "Amount" at bounding box center [427, 161] width 379 height 29
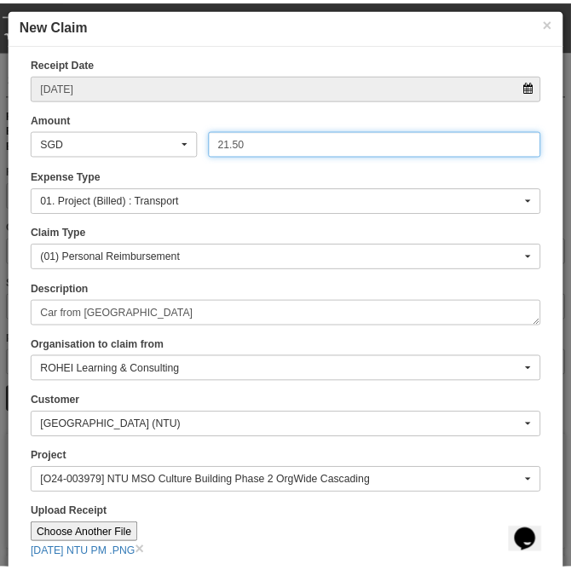
scroll to position [194, 0]
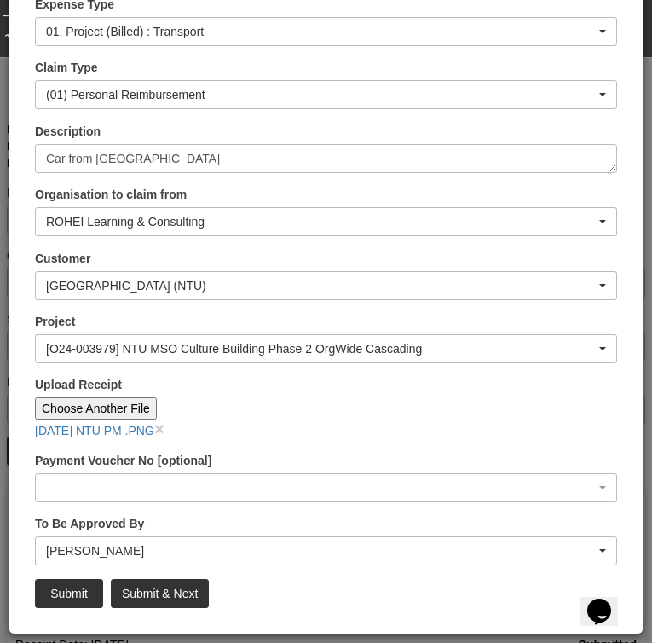
type input "21.50"
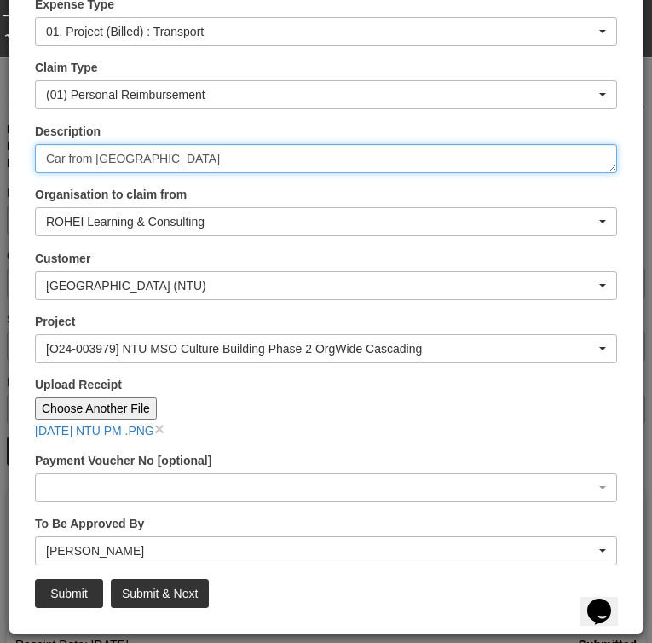
click at [195, 156] on textarea "Car from [GEOGRAPHIC_DATA]" at bounding box center [326, 158] width 582 height 29
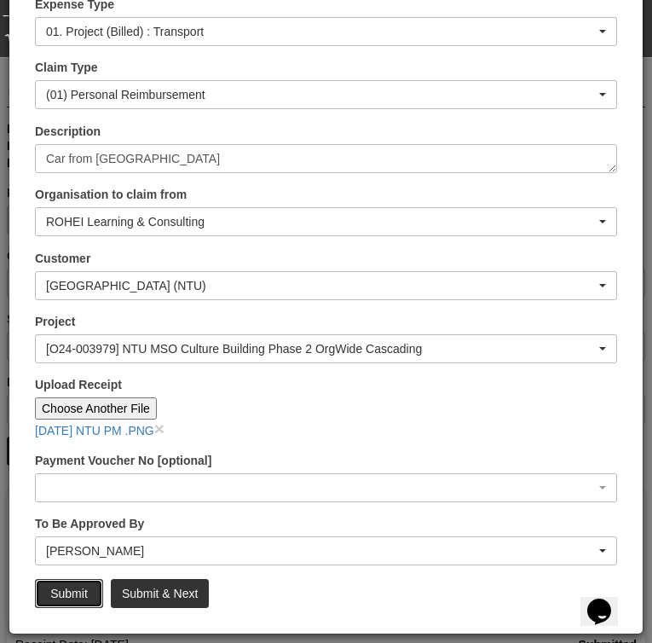
click at [70, 590] on input "Submit" at bounding box center [69, 593] width 68 height 29
